Goal: Transaction & Acquisition: Download file/media

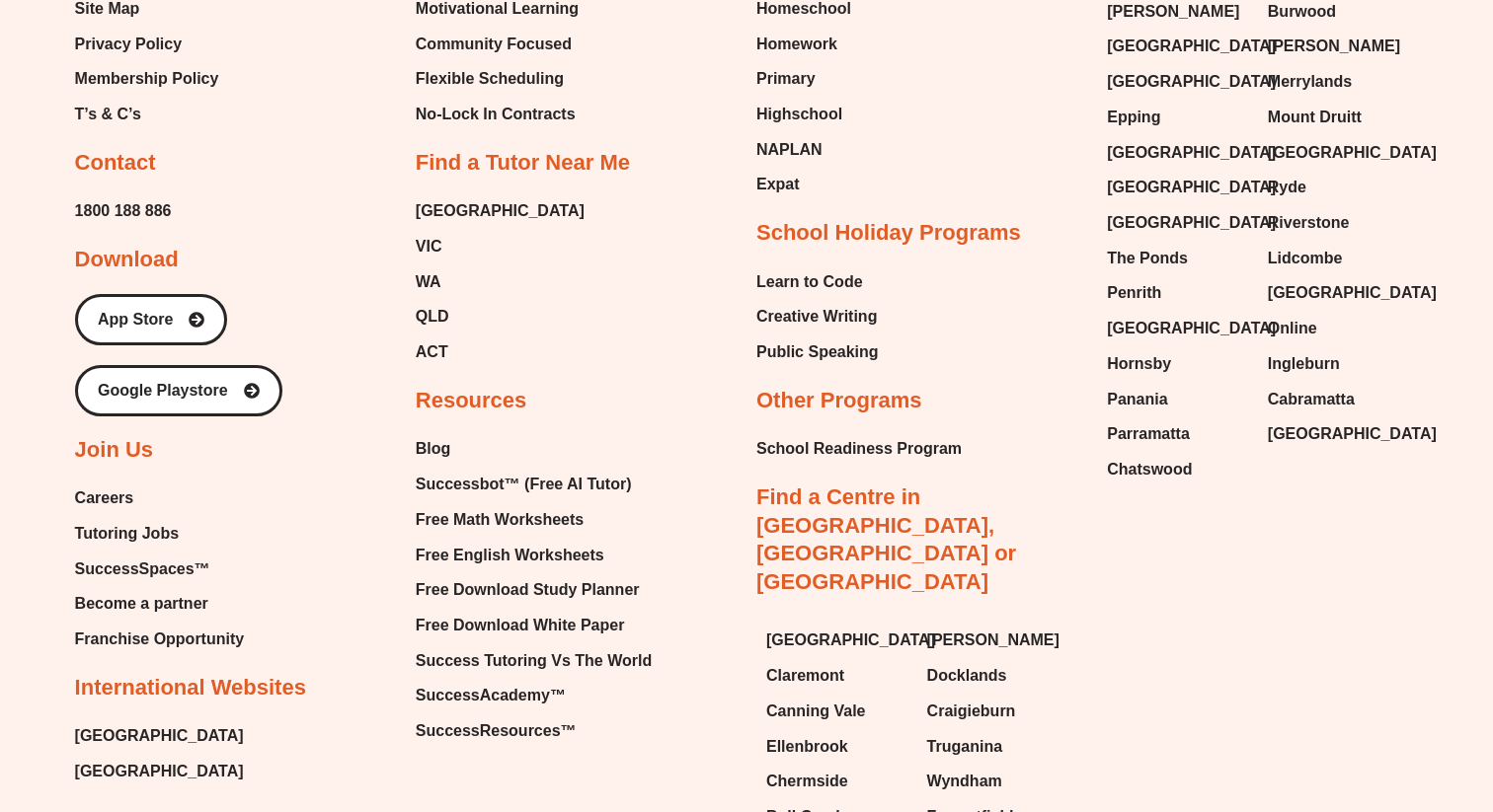
scroll to position [8509, 0]
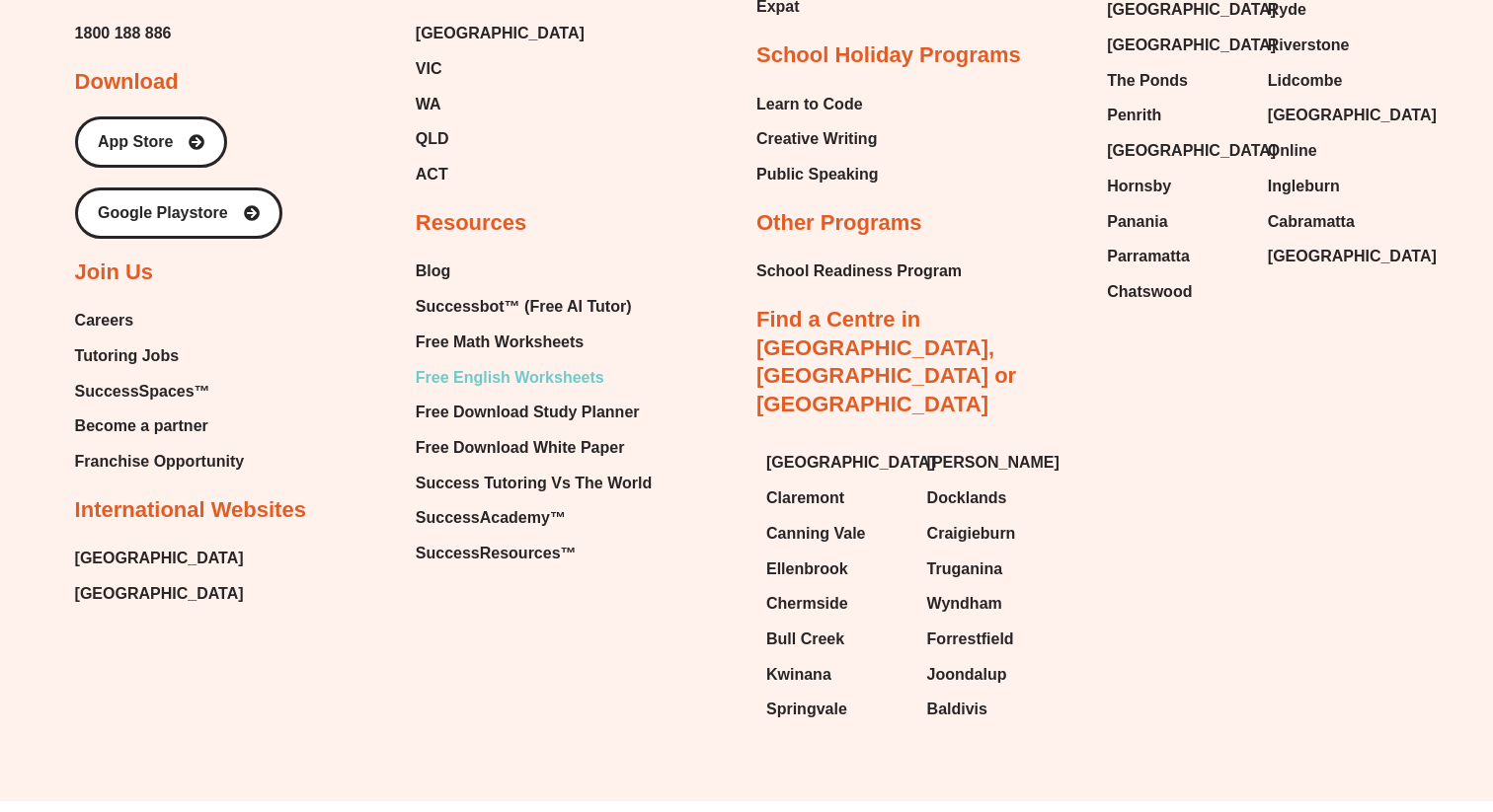
click at [505, 364] on span "Free English Worksheets" at bounding box center [510, 379] width 189 height 30
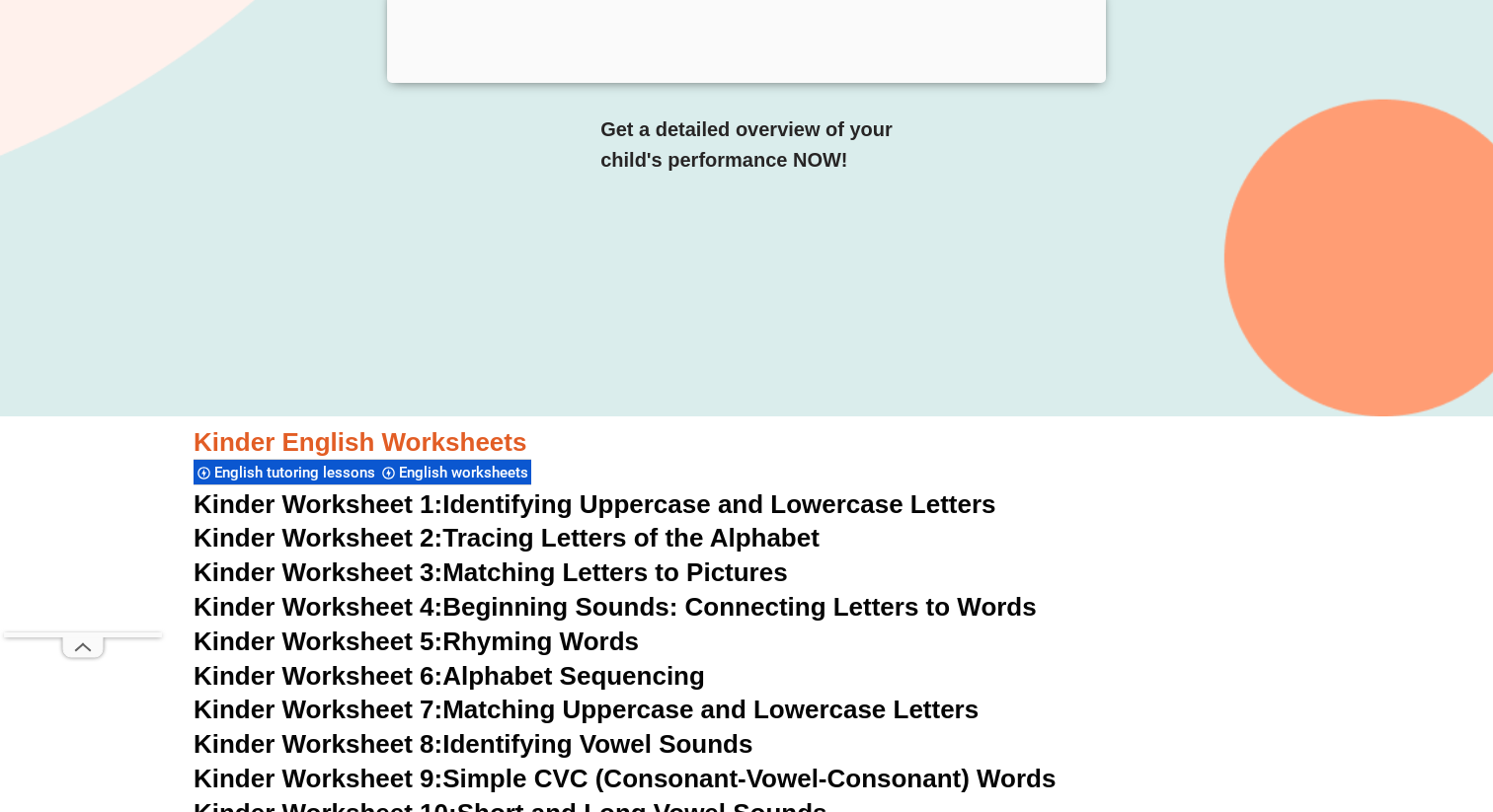
scroll to position [434, 0]
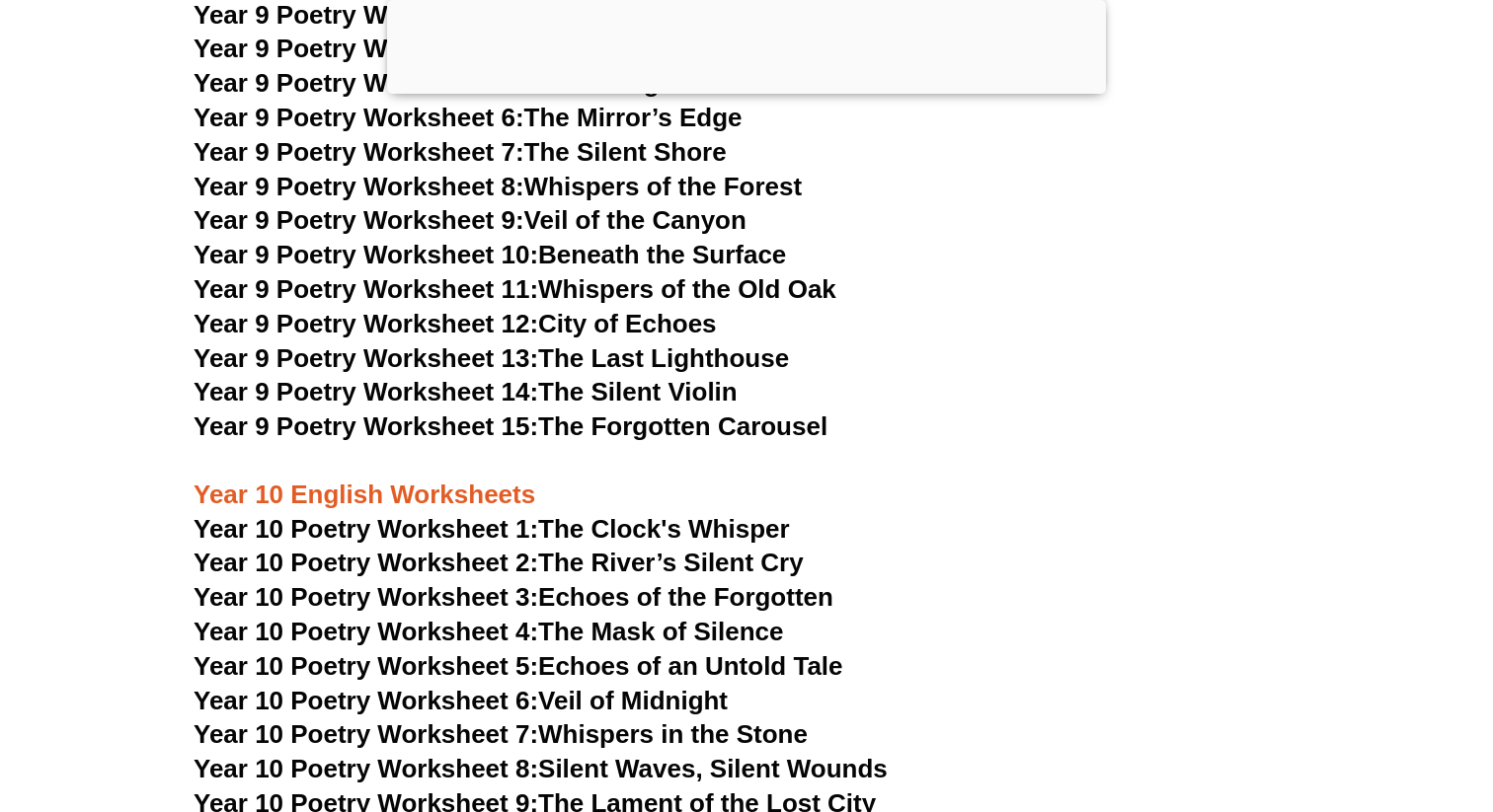
click at [597, 617] on link "Year 10 Poetry Worksheet 4: The Mask of Silence" at bounding box center [489, 632] width 590 height 30
